Goal: Check status: Check status

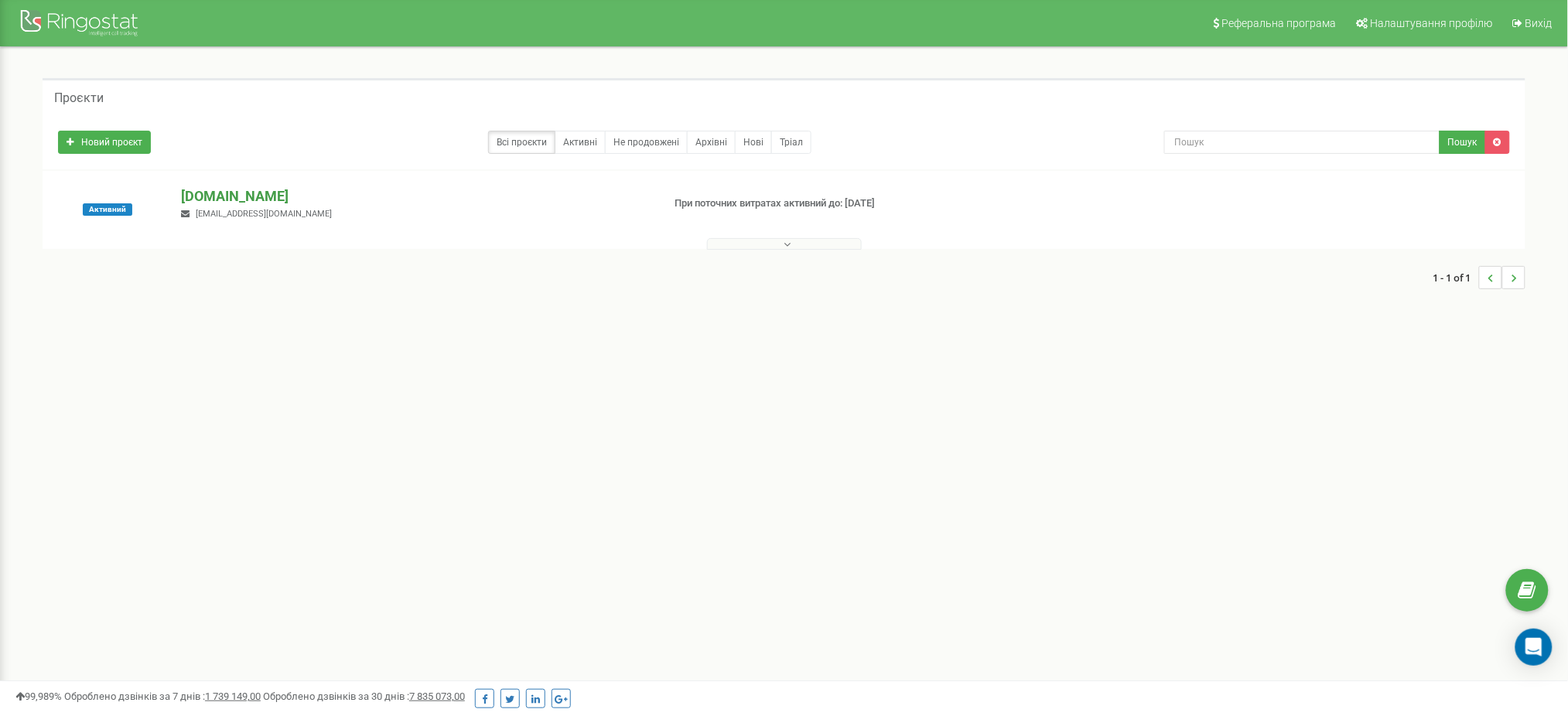
click at [217, 201] on p "[DOMAIN_NAME]" at bounding box center [415, 196] width 469 height 20
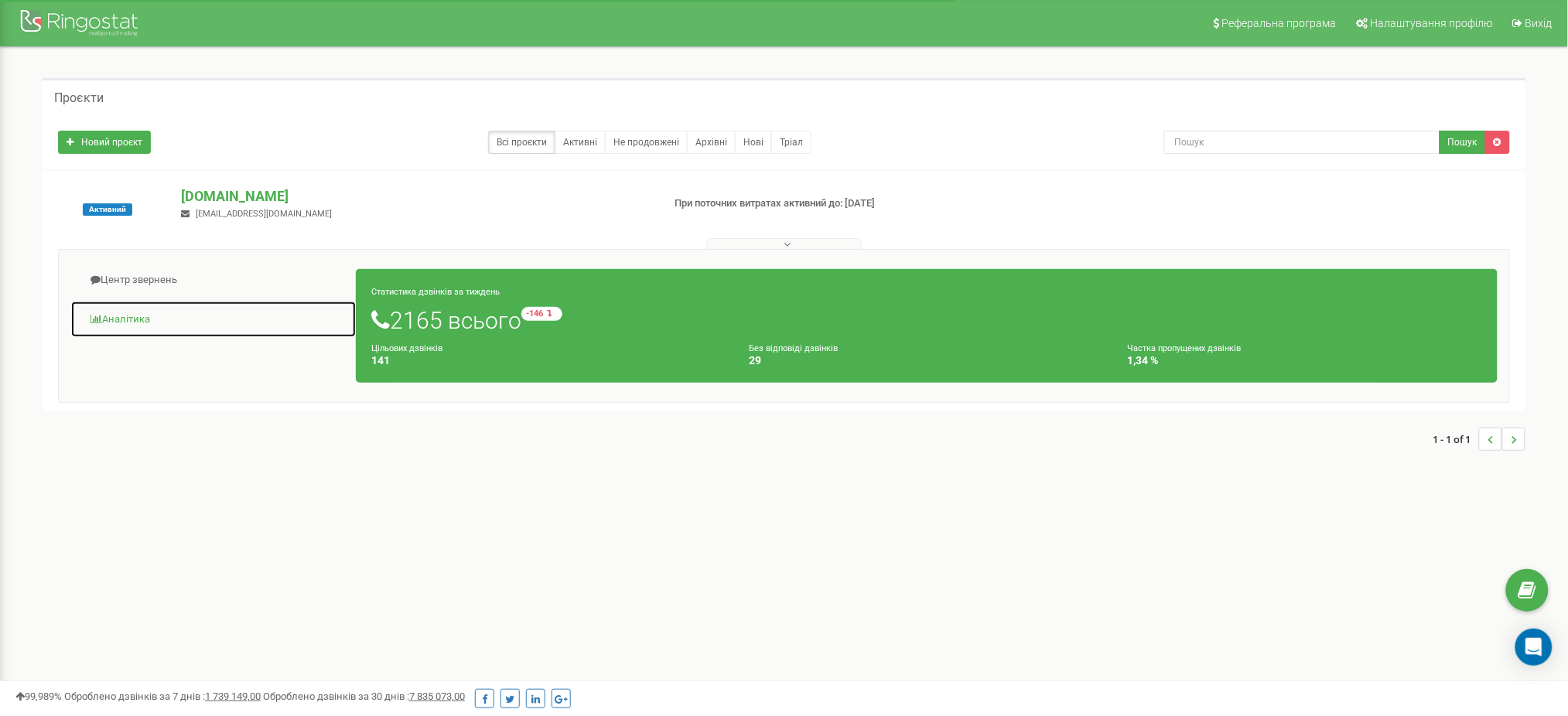
click at [137, 315] on link "Аналiтика" at bounding box center [214, 320] width 287 height 38
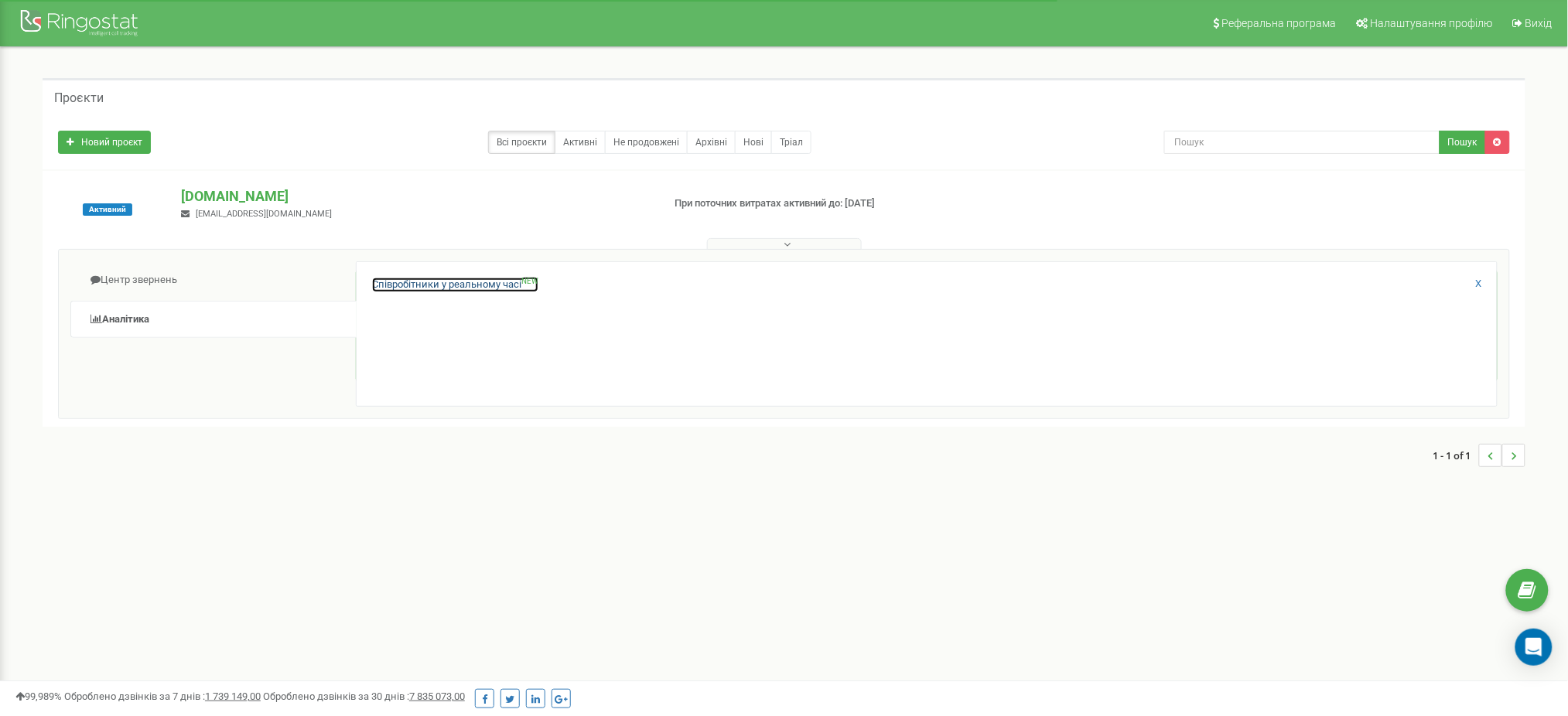
click at [496, 283] on link "Співробітники у реальному часі NEW" at bounding box center [455, 285] width 167 height 15
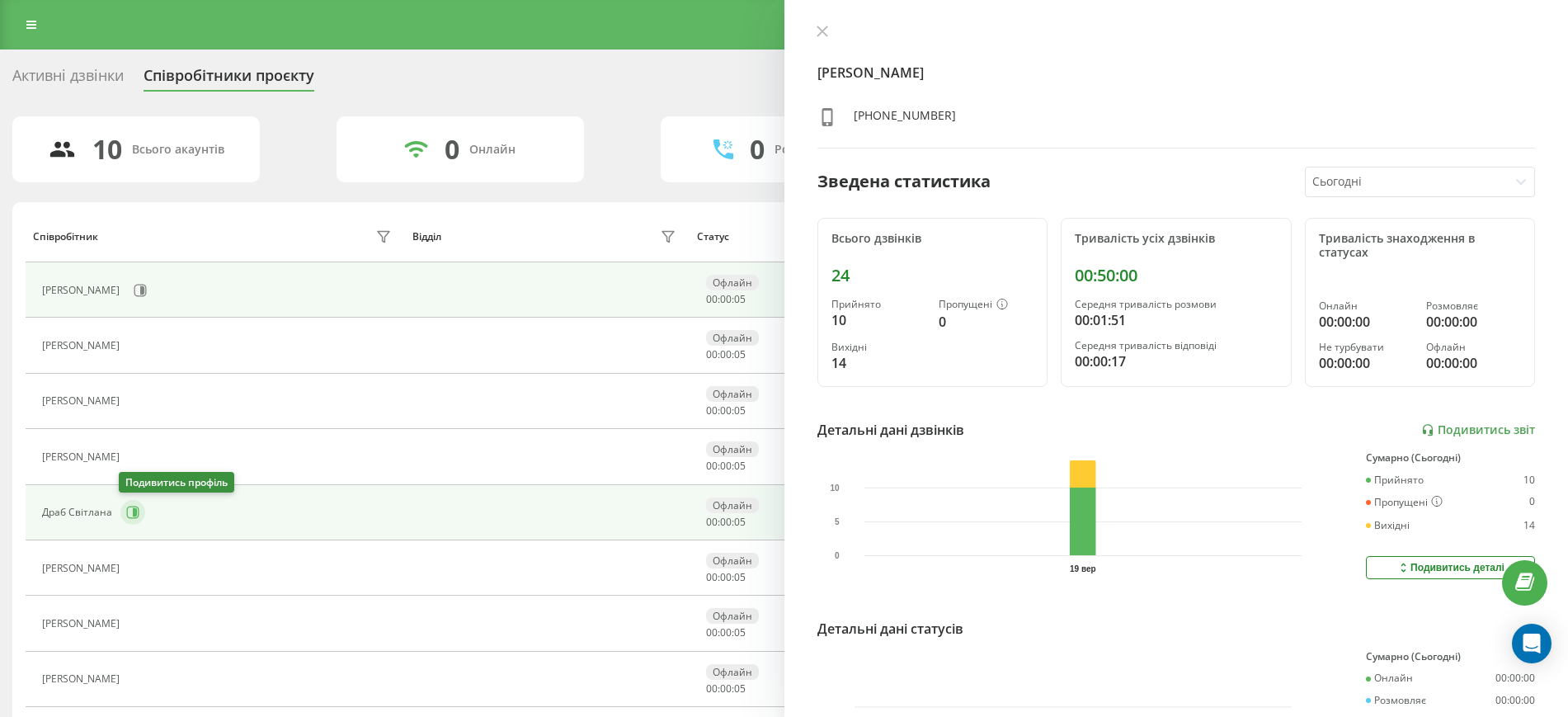
click at [131, 506] on icon at bounding box center [133, 512] width 12 height 12
